Goal: Information Seeking & Learning: Check status

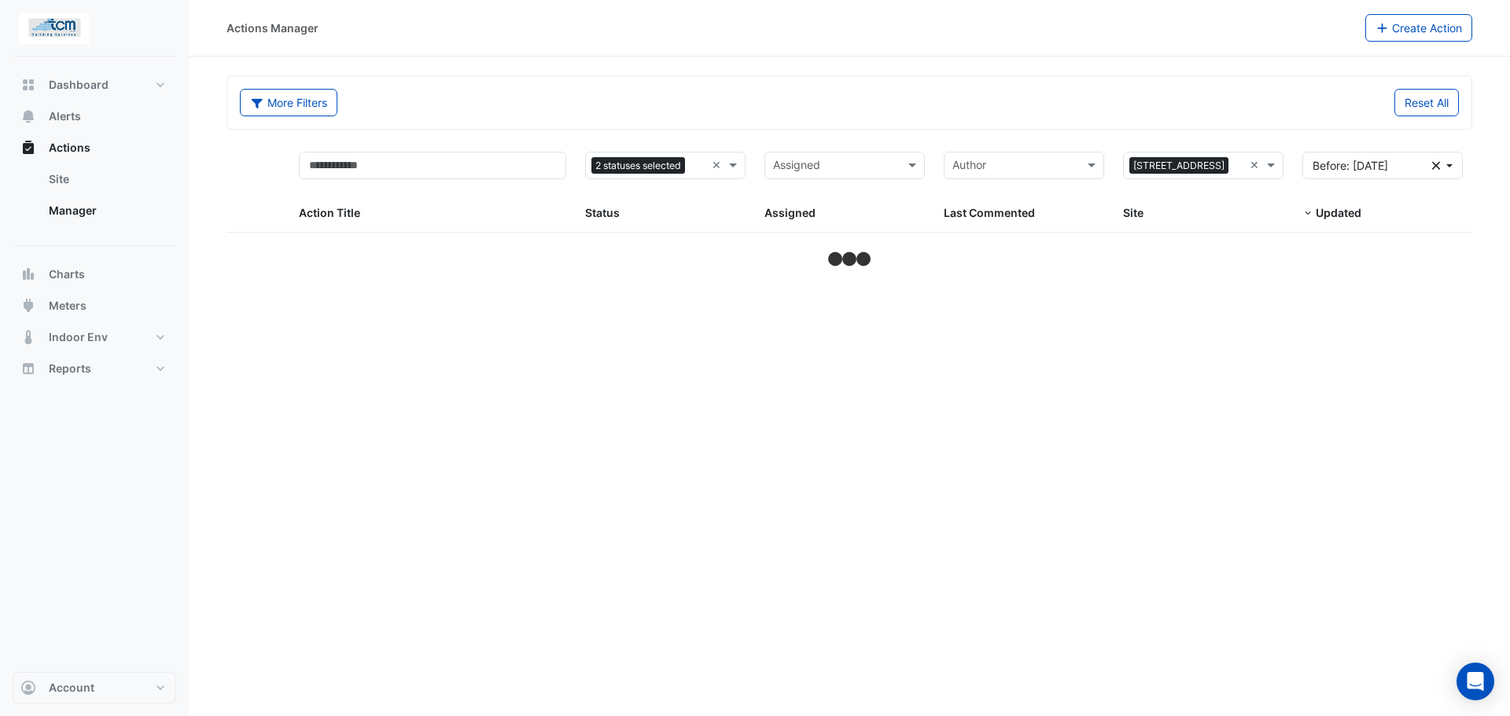
select select "**"
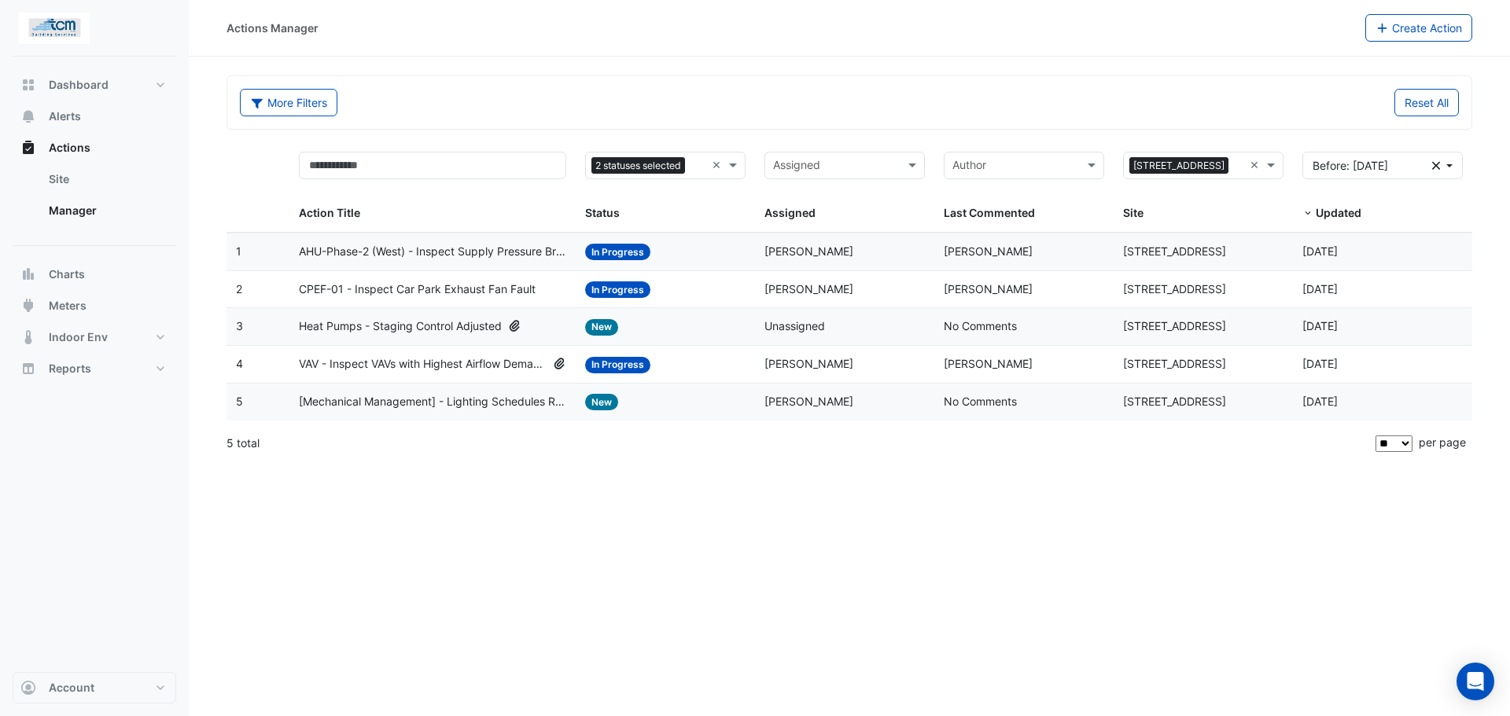
click at [472, 322] on span "Heat Pumps - Staging Control Adjusted" at bounding box center [400, 327] width 203 height 18
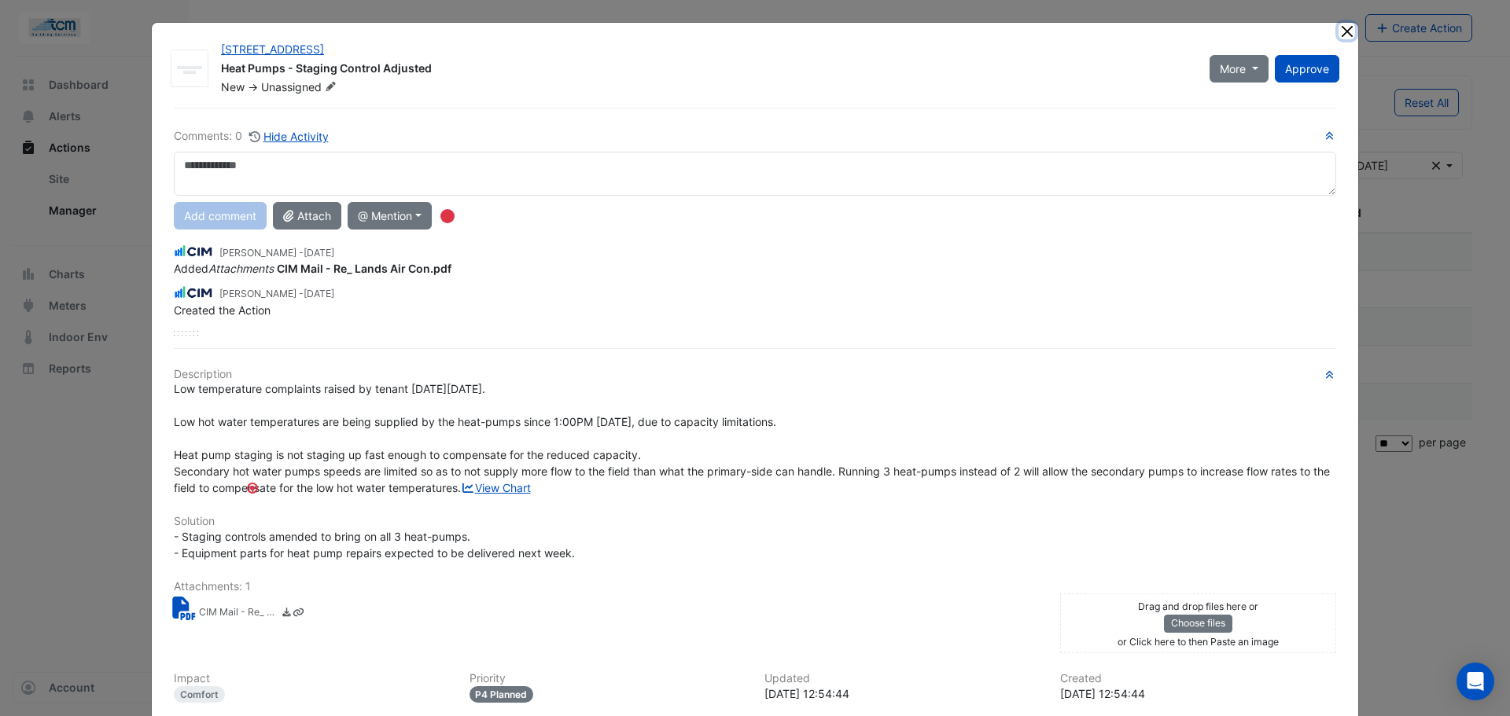
click at [1339, 36] on button "Close" at bounding box center [1347, 31] width 17 height 17
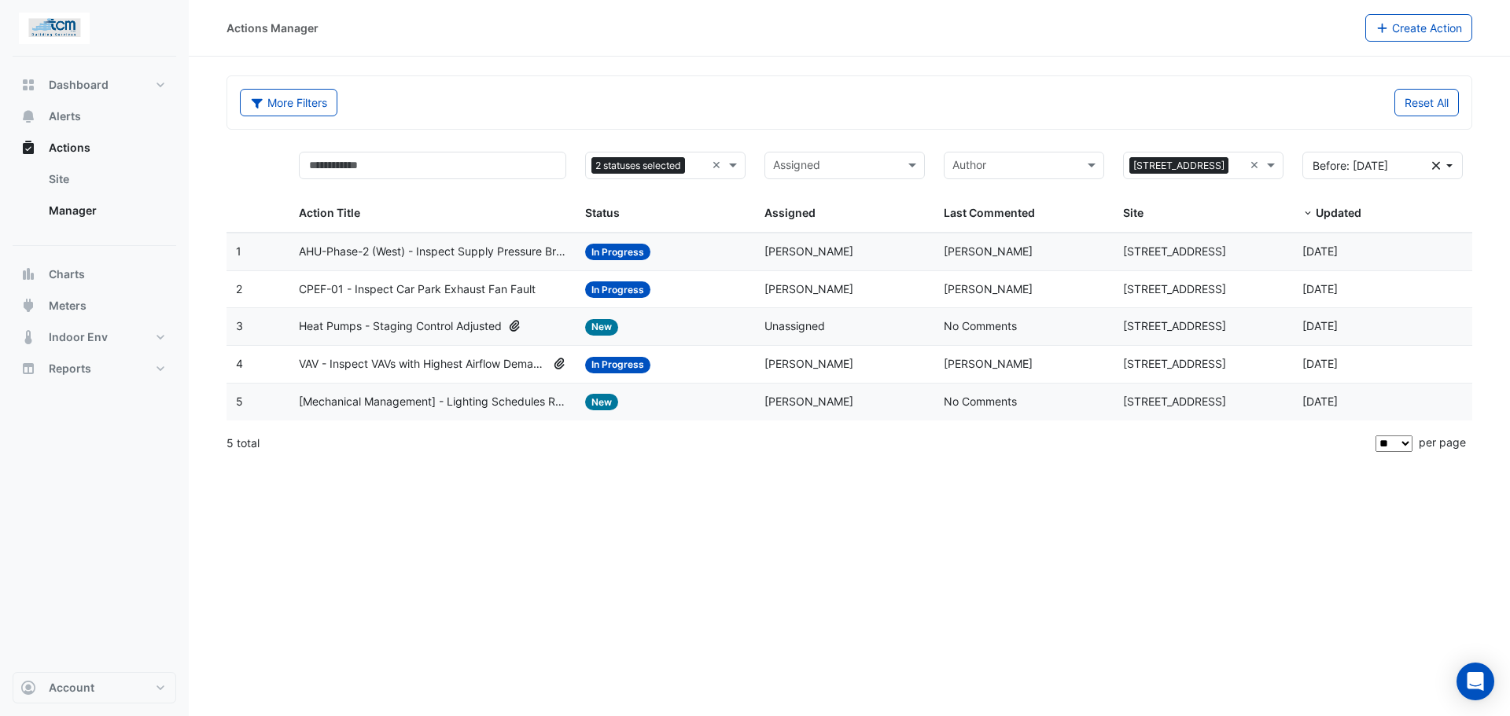
click at [497, 400] on span "[Mechanical Management] - Lighting Schedules Review" at bounding box center [433, 402] width 268 height 18
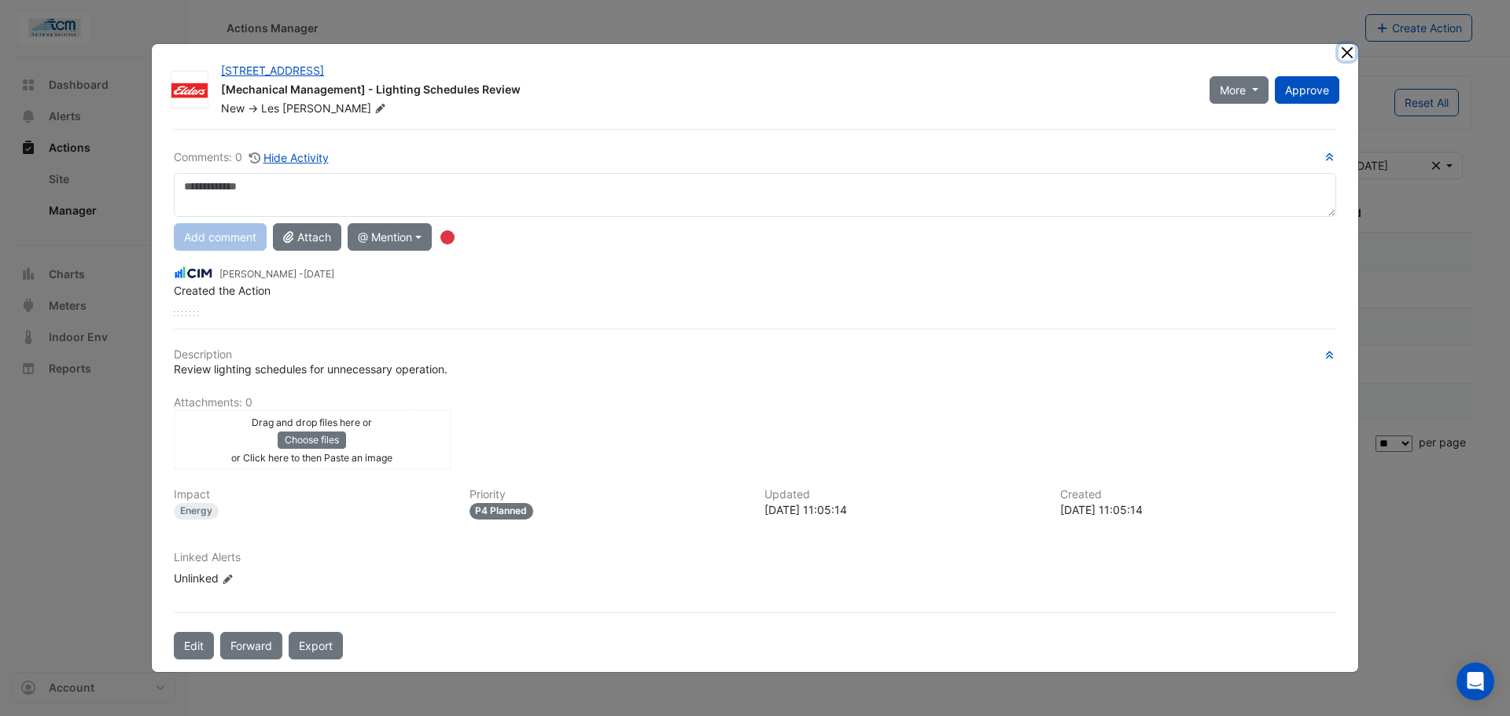
click at [1350, 55] on button "Close" at bounding box center [1347, 52] width 17 height 17
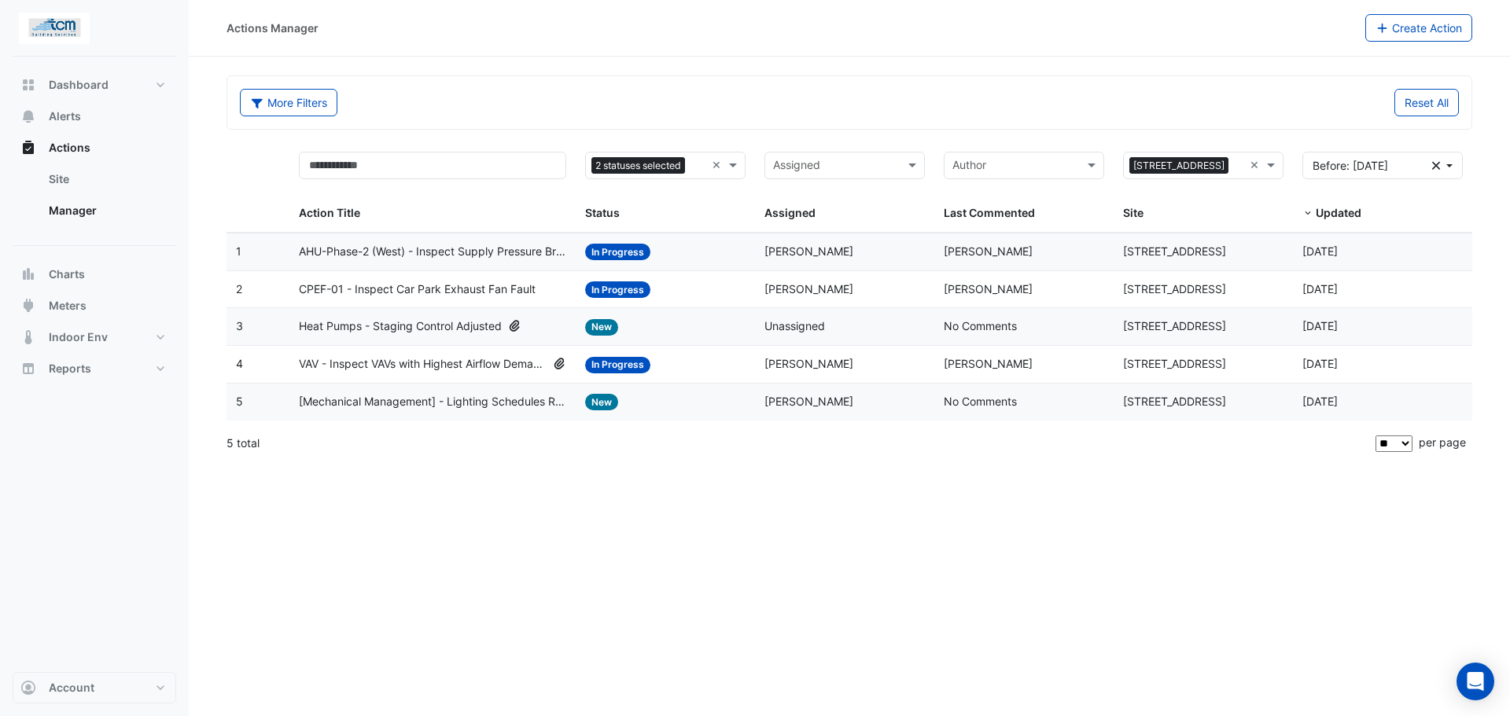
click at [415, 254] on span "AHU-Phase-2 (West) - Inspect Supply Pressure Broken Sensor" at bounding box center [433, 252] width 268 height 18
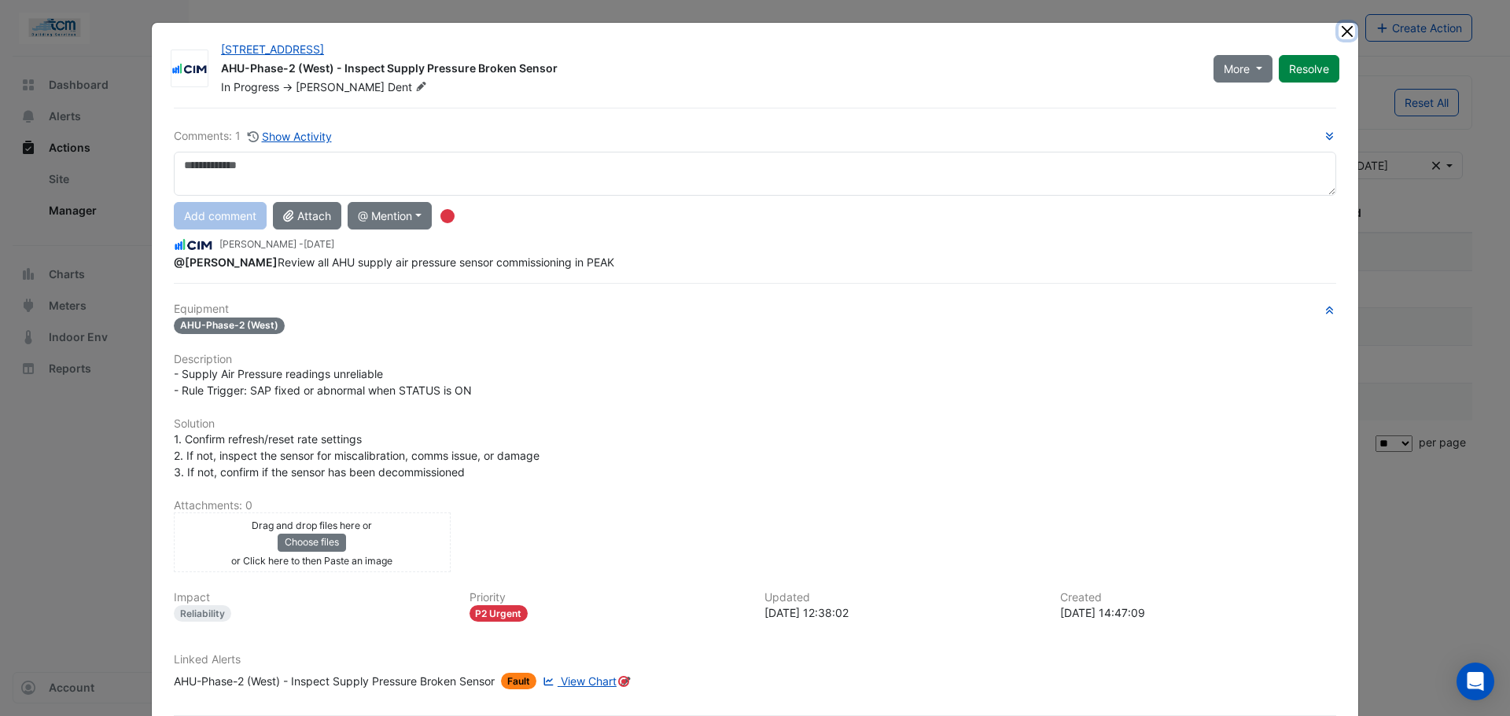
click at [1341, 29] on button "Close" at bounding box center [1347, 31] width 17 height 17
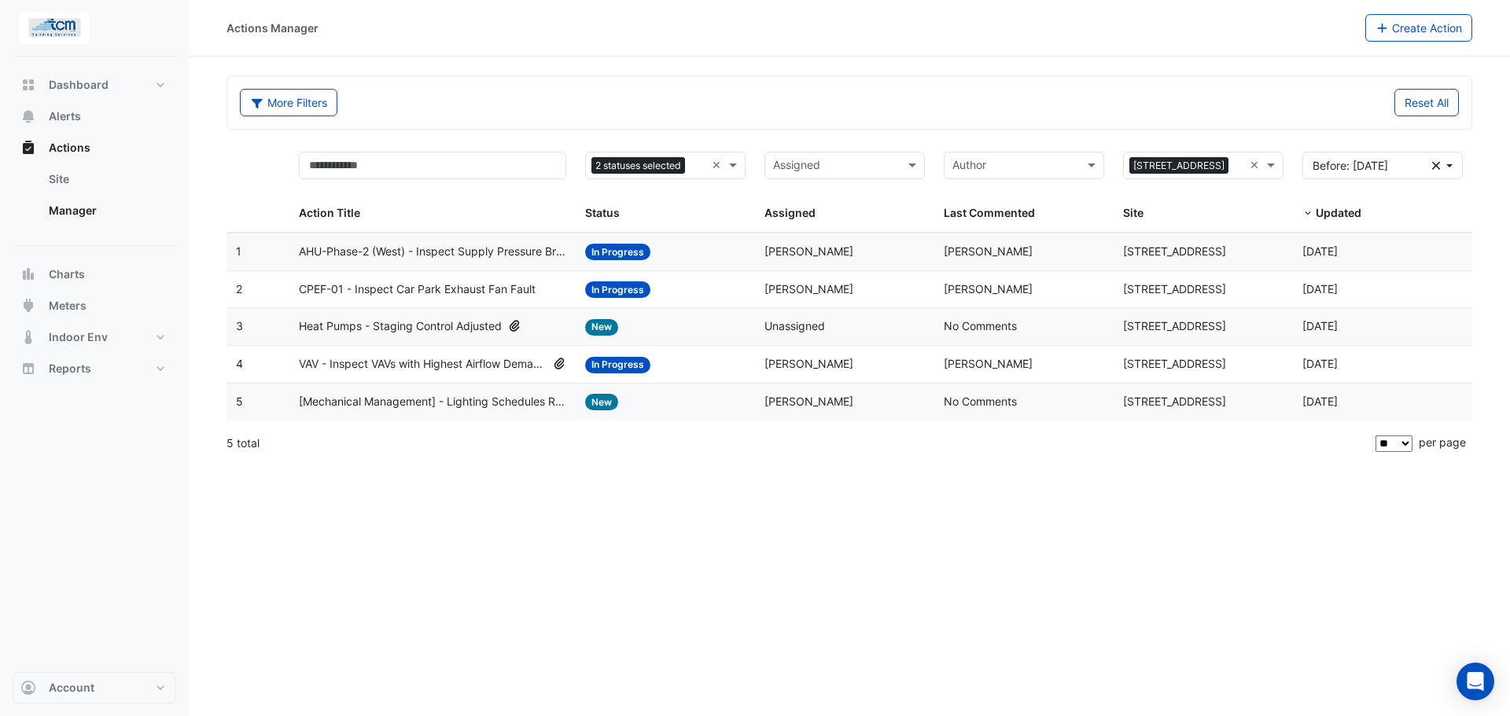
click at [386, 366] on span "VAV - Inspect VAVs with Highest Airflow Demands" at bounding box center [423, 364] width 248 height 18
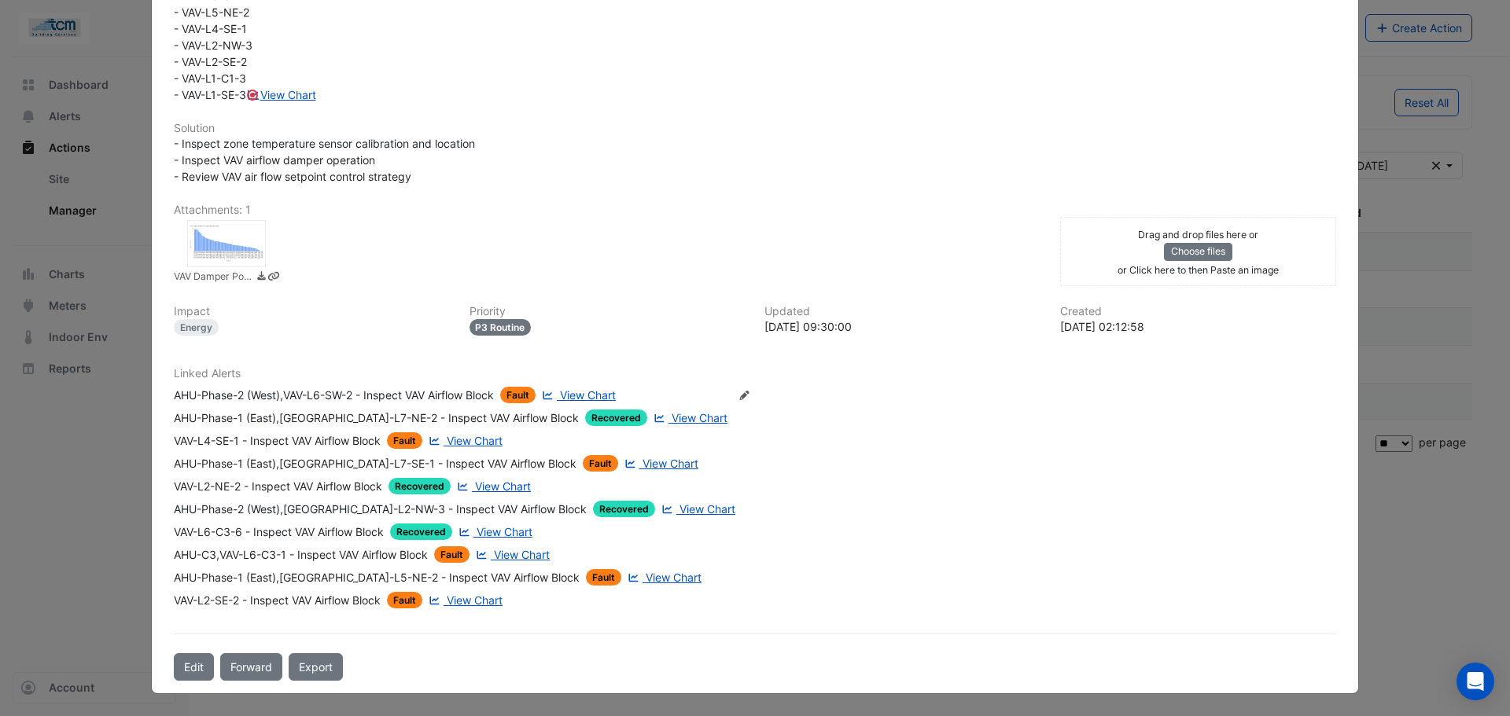
scroll to position [593, 0]
click at [586, 389] on span "View Chart" at bounding box center [588, 395] width 56 height 13
click at [672, 418] on span "View Chart" at bounding box center [700, 417] width 56 height 13
click at [510, 555] on span "View Chart" at bounding box center [522, 554] width 56 height 13
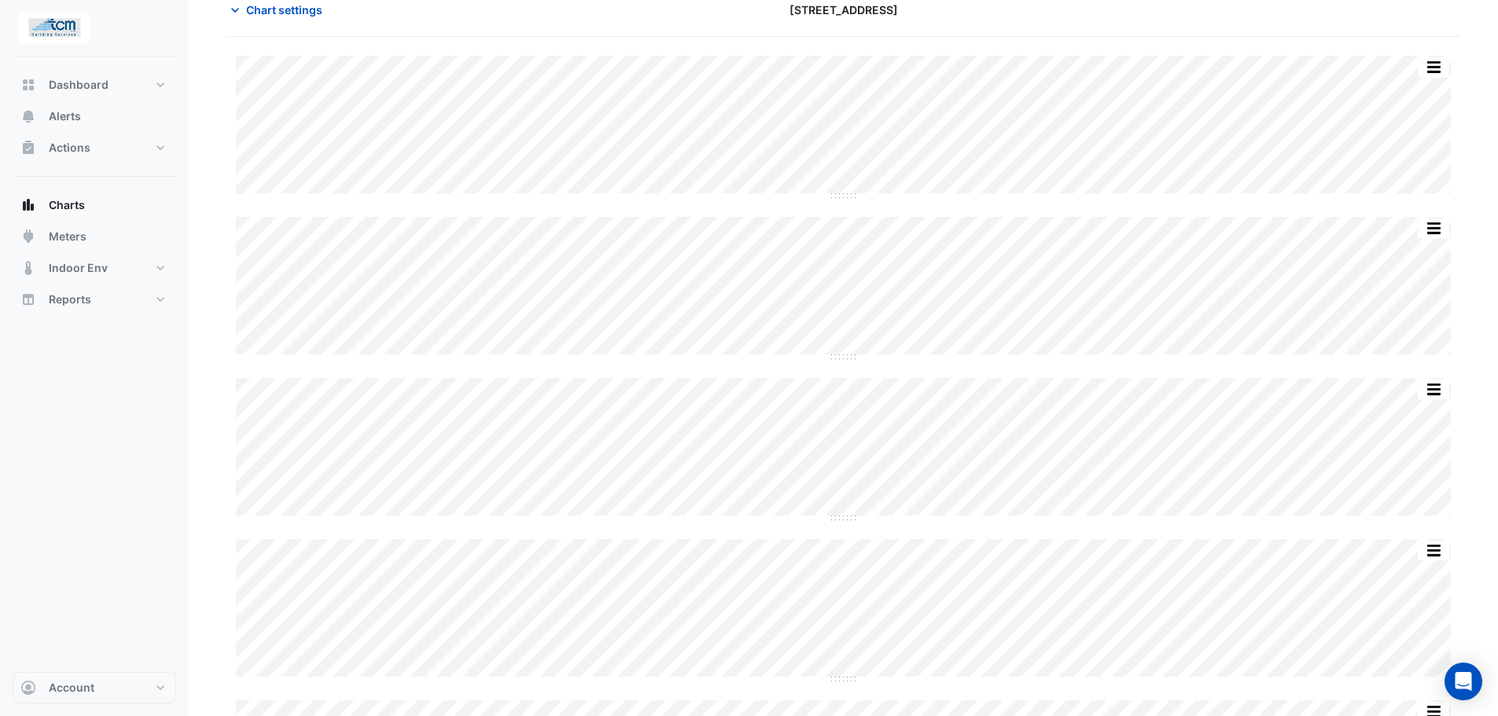
scroll to position [126, 0]
click at [132, 539] on div "Dashboard Portfolio Ratings Performance Alerts Actions Site Manager Charts" at bounding box center [95, 365] width 164 height 616
